Goal: Task Accomplishment & Management: Manage account settings

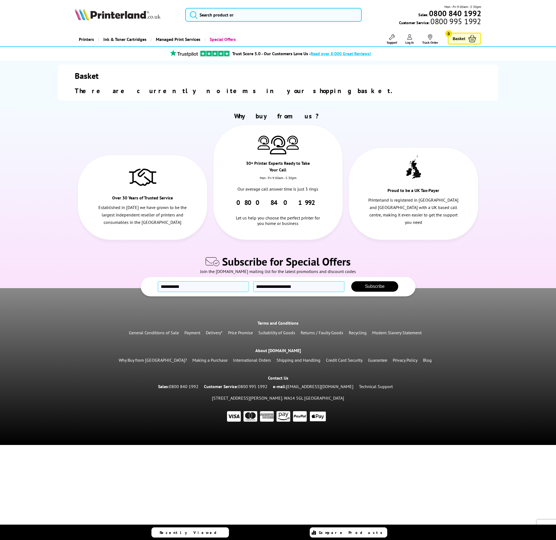
click at [408, 38] on icon at bounding box center [409, 36] width 5 height 5
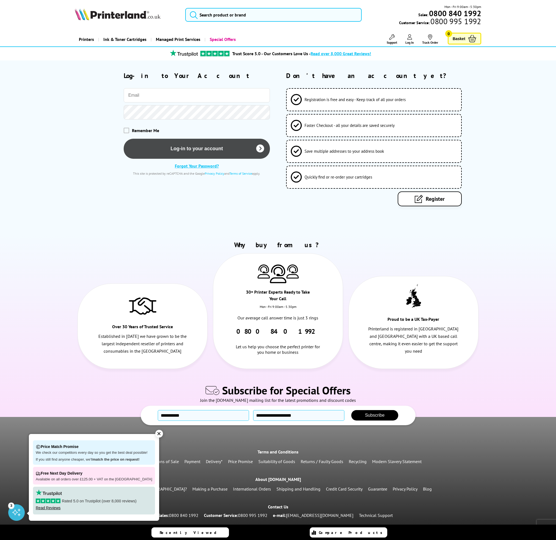
type input "adwilson609@gmail.com"
click at [204, 149] on button "Log-in to your account" at bounding box center [197, 148] width 146 height 20
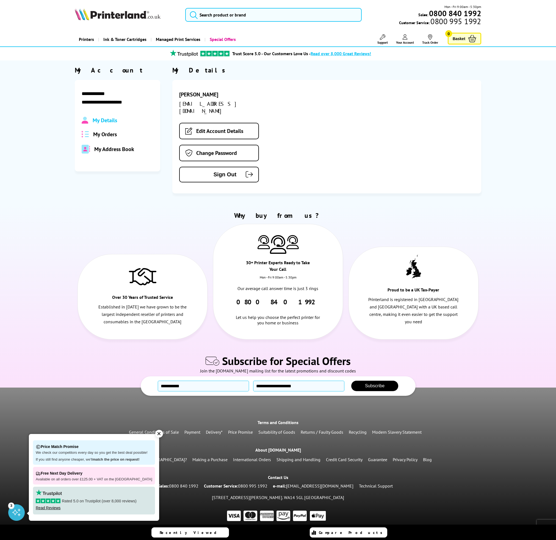
click at [105, 135] on span "My Orders" at bounding box center [105, 134] width 24 height 7
